Goal: Find specific page/section: Find specific page/section

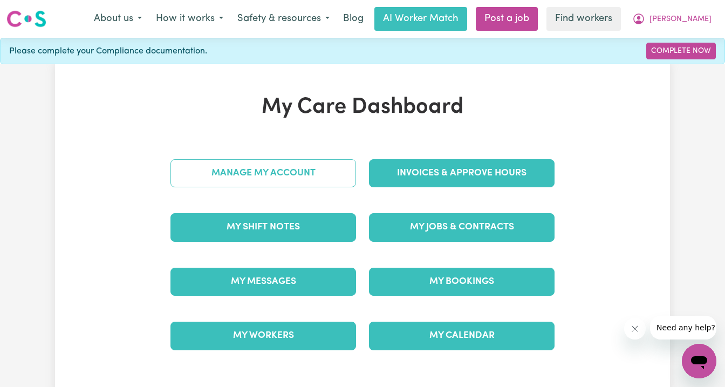
click at [280, 180] on link "Manage My Account" at bounding box center [262, 173] width 185 height 28
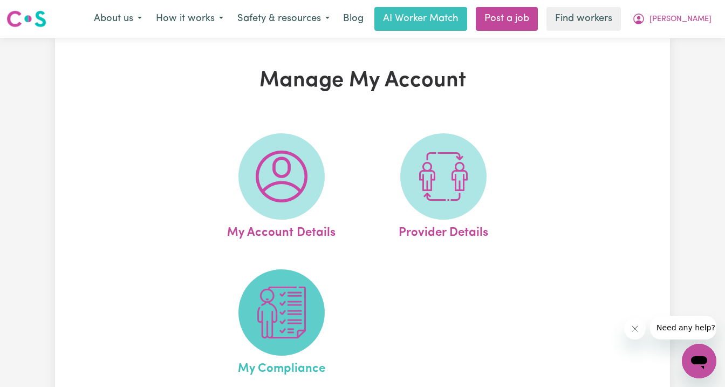
click at [295, 314] on img at bounding box center [282, 312] width 52 height 52
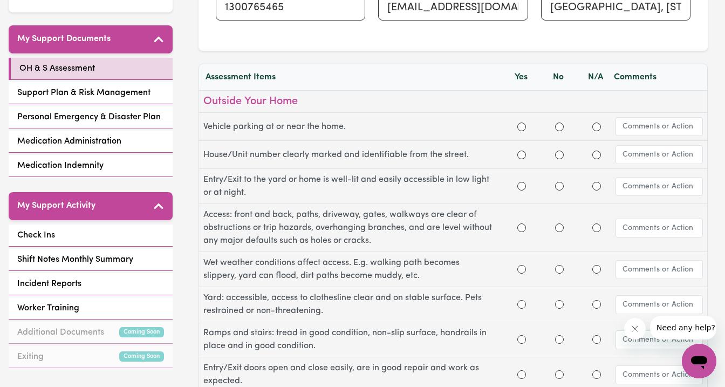
scroll to position [263, 0]
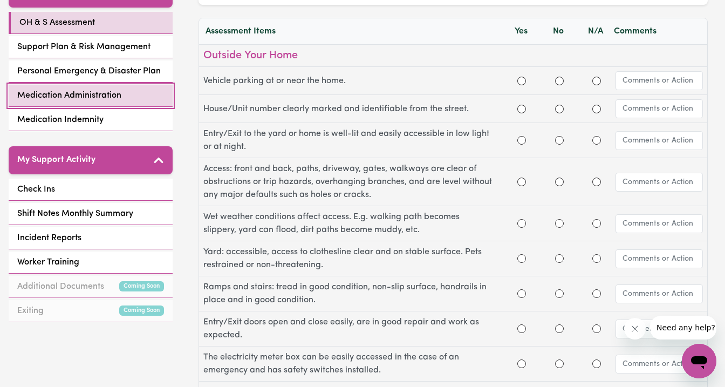
click at [79, 102] on link "Medication Administration" at bounding box center [91, 96] width 164 height 22
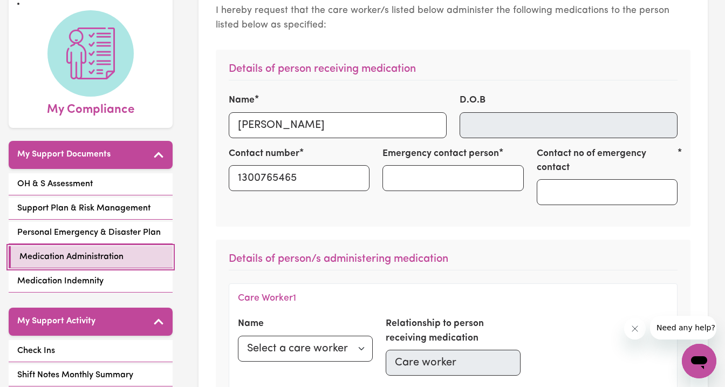
scroll to position [95, 0]
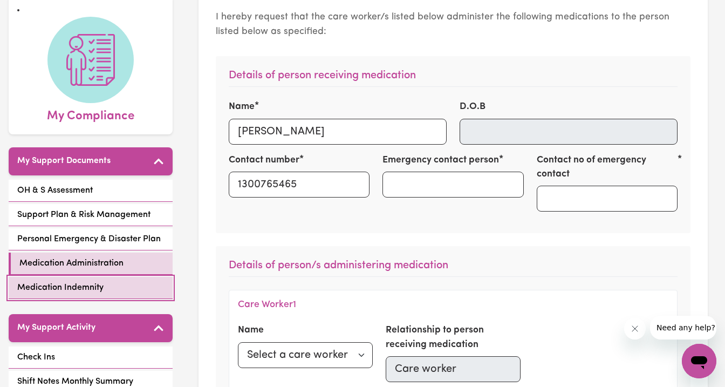
click at [107, 282] on link "Medication Indemnity" at bounding box center [91, 288] width 164 height 22
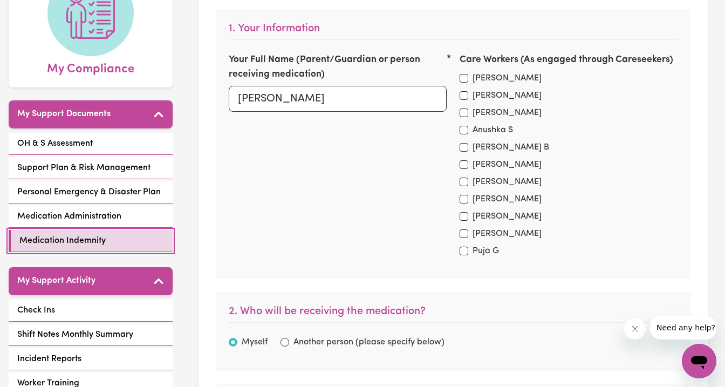
scroll to position [188, 0]
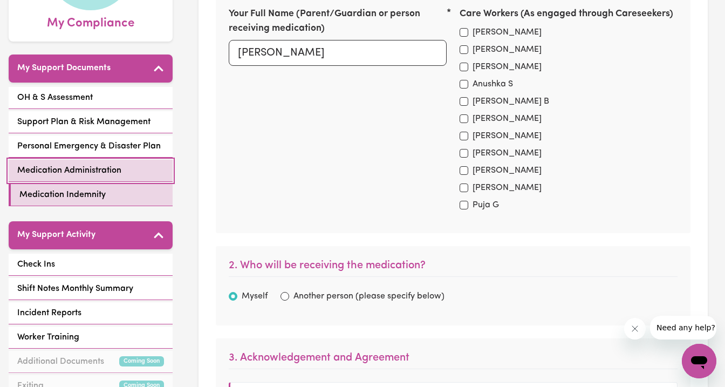
click at [83, 173] on span "Medication Administration" at bounding box center [69, 170] width 104 height 13
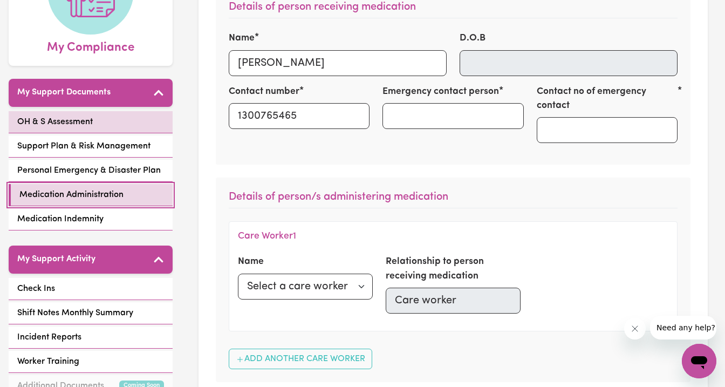
scroll to position [173, 0]
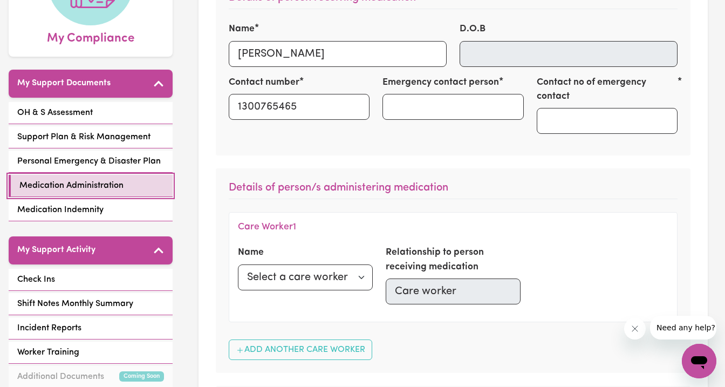
click at [49, 184] on span "Medication Administration" at bounding box center [71, 185] width 104 height 13
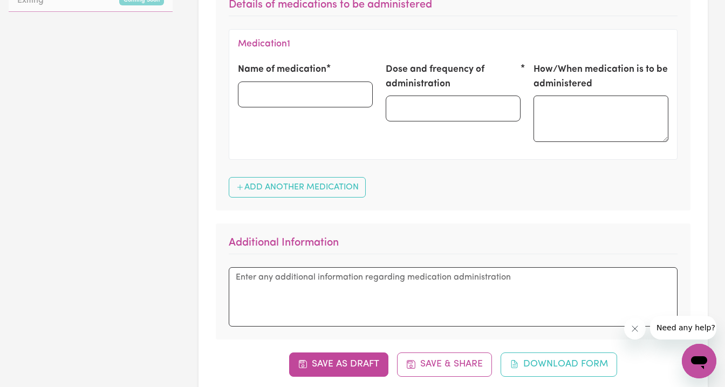
scroll to position [573, 0]
